Goal: Check status: Check status

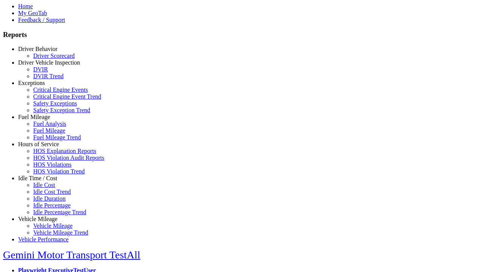
click at [43, 147] on link "Hours of Service" at bounding box center [38, 144] width 41 height 6
click at [49, 154] on link "HOS Explanation Reports" at bounding box center [64, 151] width 63 height 6
